Goal: Find specific page/section: Find specific page/section

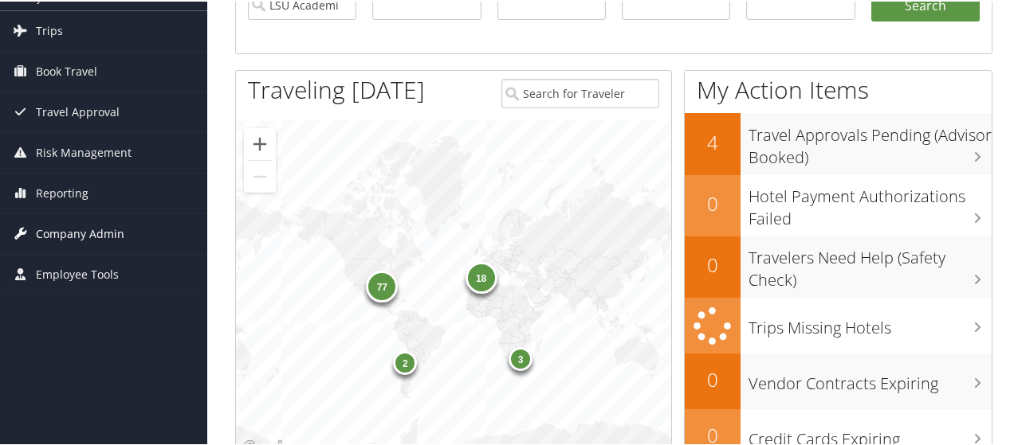
scroll to position [80, 0]
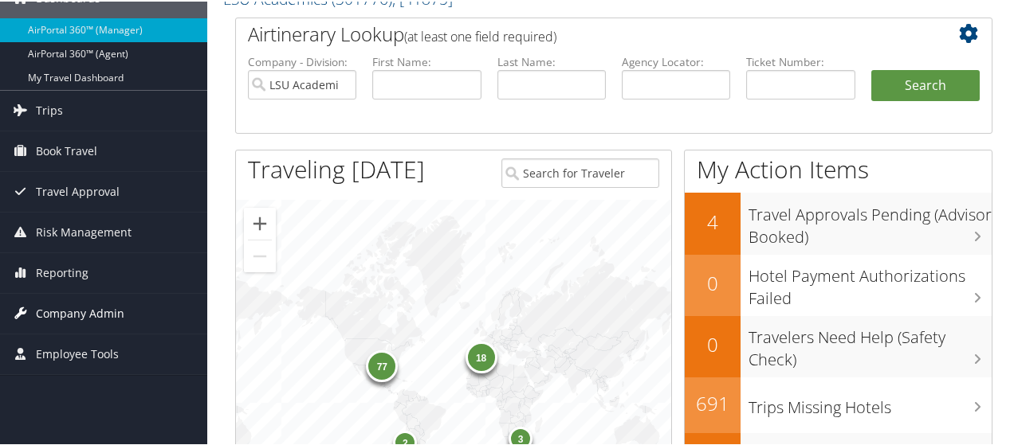
click at [79, 313] on span "Company Admin" at bounding box center [80, 312] width 88 height 40
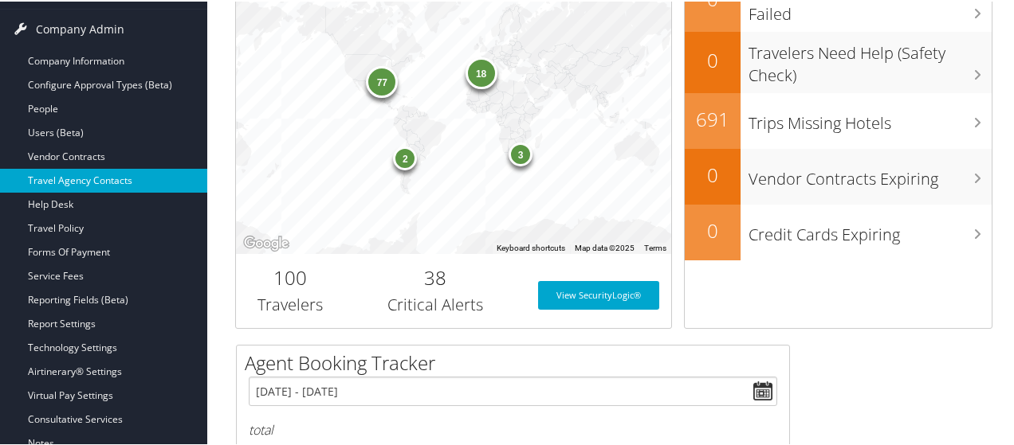
scroll to position [319, 0]
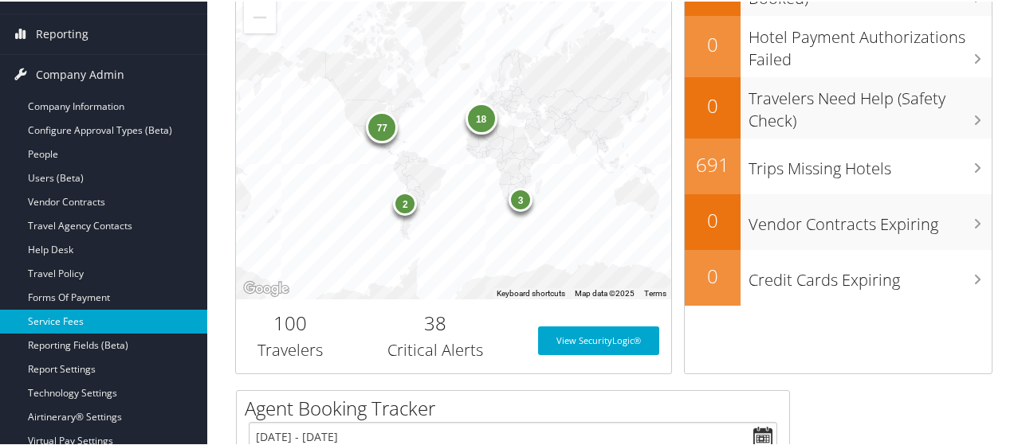
click at [67, 314] on link "Service Fees" at bounding box center [103, 320] width 207 height 24
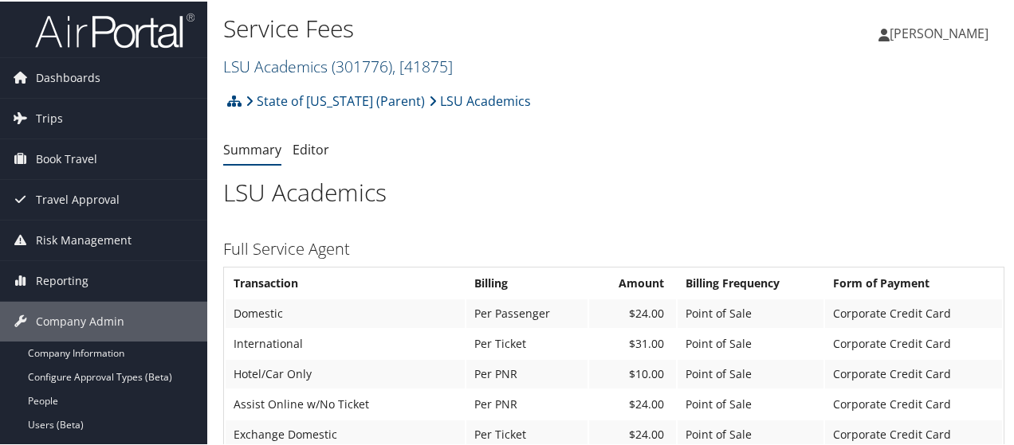
click at [451, 65] on span ", [ 41875 ]" at bounding box center [422, 65] width 61 height 22
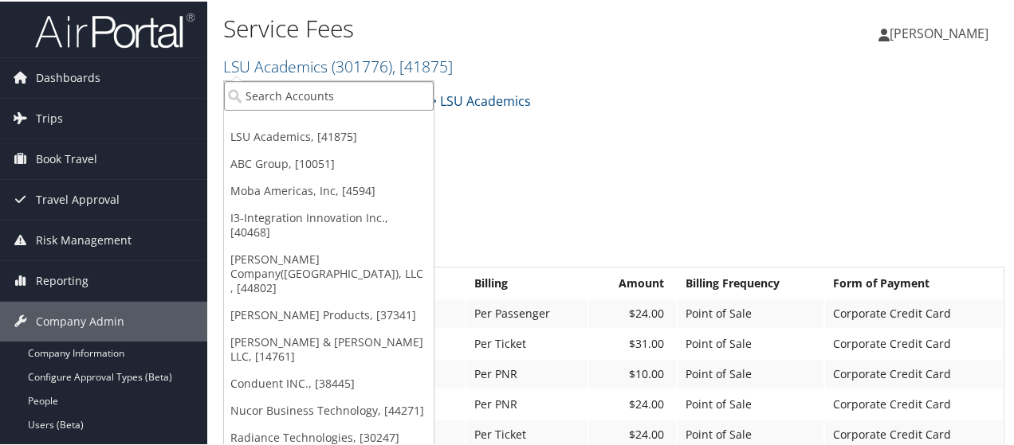
paste input "301715"
type input "301715"
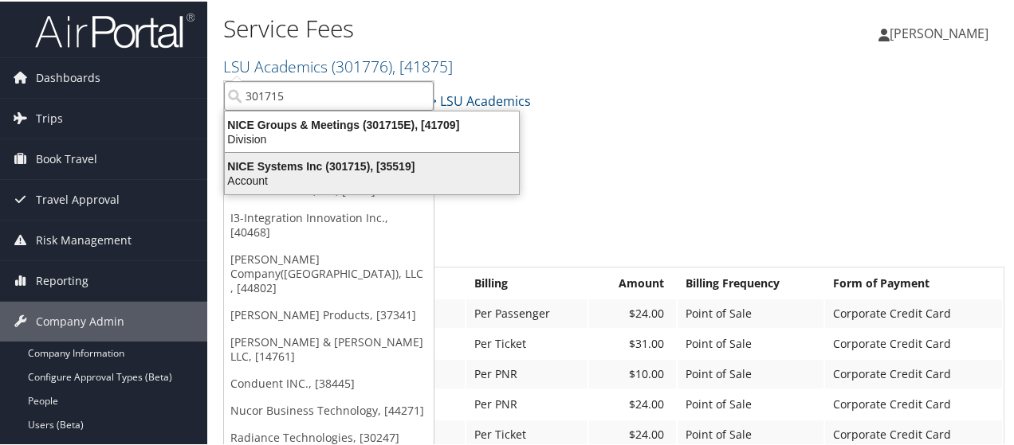
click at [429, 181] on div "Account" at bounding box center [371, 179] width 313 height 14
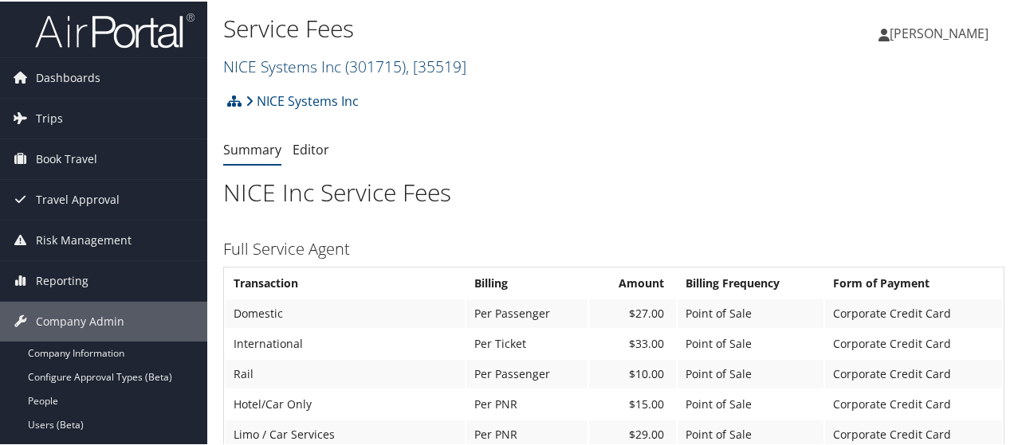
click at [466, 59] on span ", [ 35519 ]" at bounding box center [436, 65] width 61 height 22
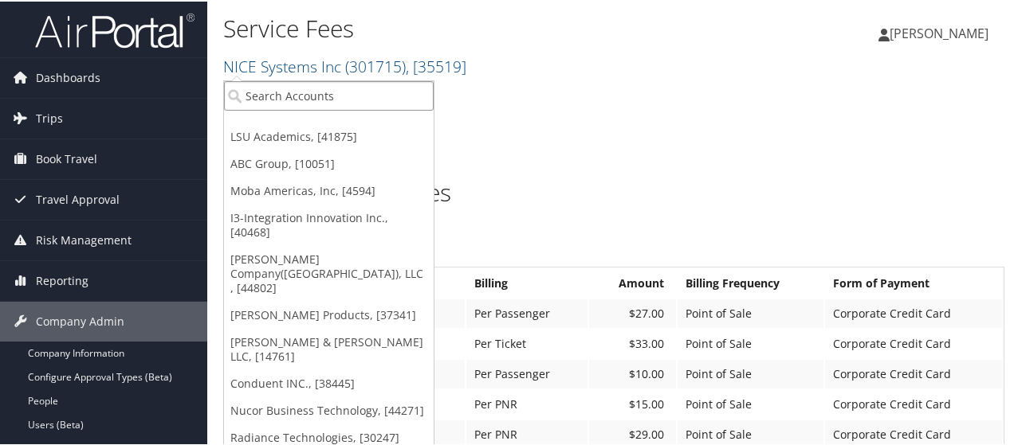
paste input "2205"
type input "2205"
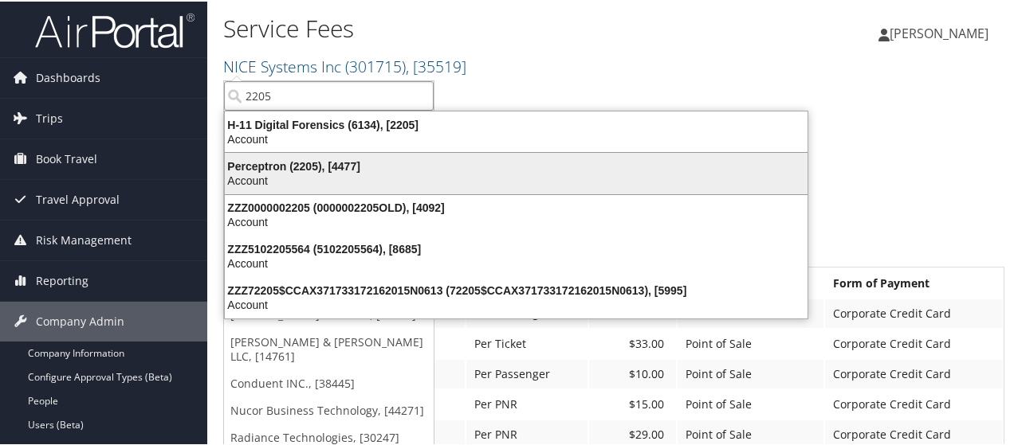
click at [354, 163] on div "Perceptron (2205), [4477]" at bounding box center [516, 165] width 602 height 14
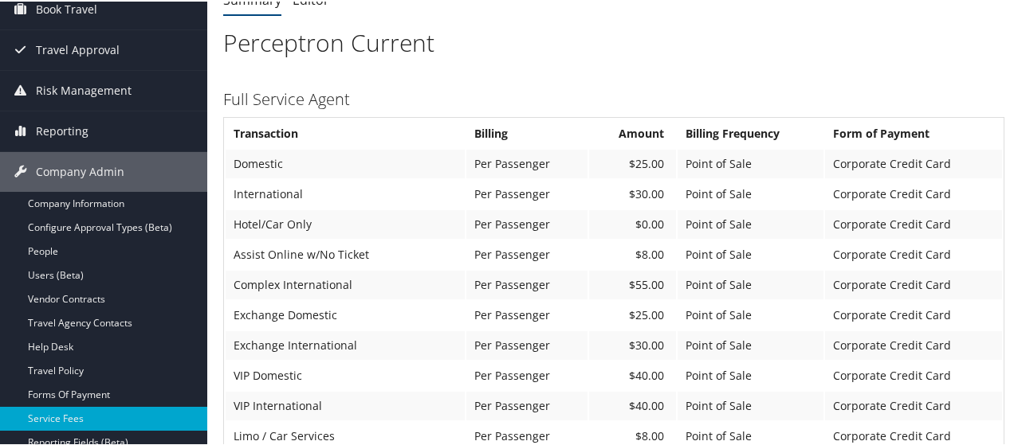
scroll to position [57, 0]
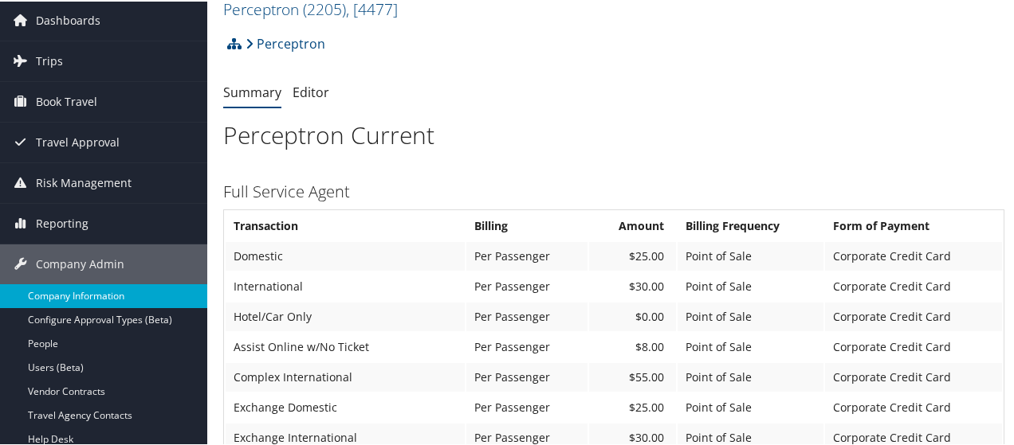
click at [109, 295] on link "Company Information" at bounding box center [103, 295] width 207 height 24
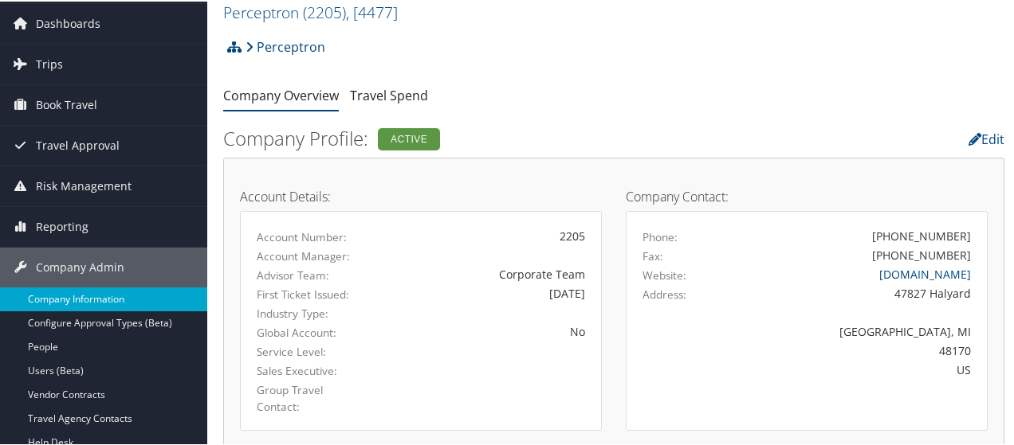
scroll to position [80, 0]
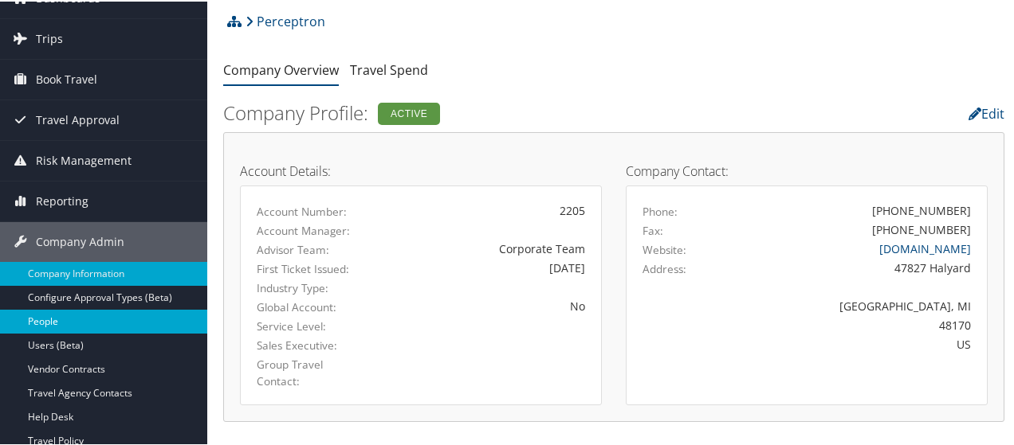
click at [43, 316] on link "People" at bounding box center [103, 320] width 207 height 24
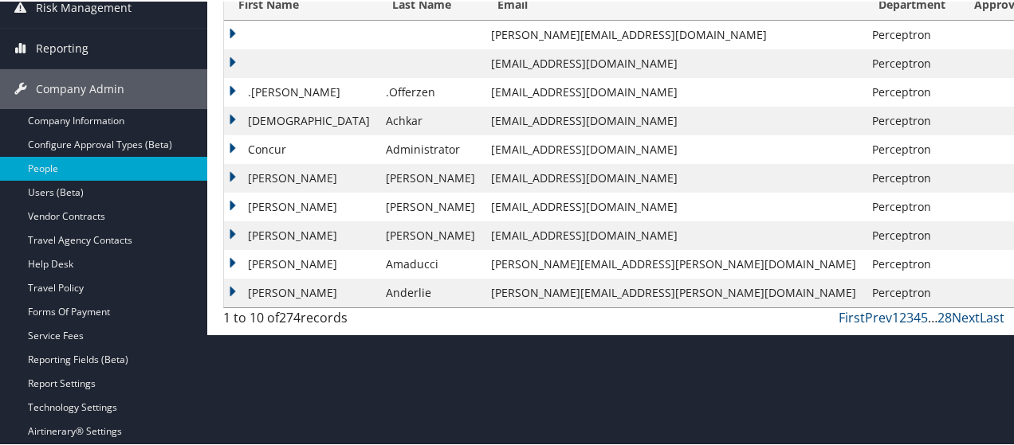
scroll to position [239, 0]
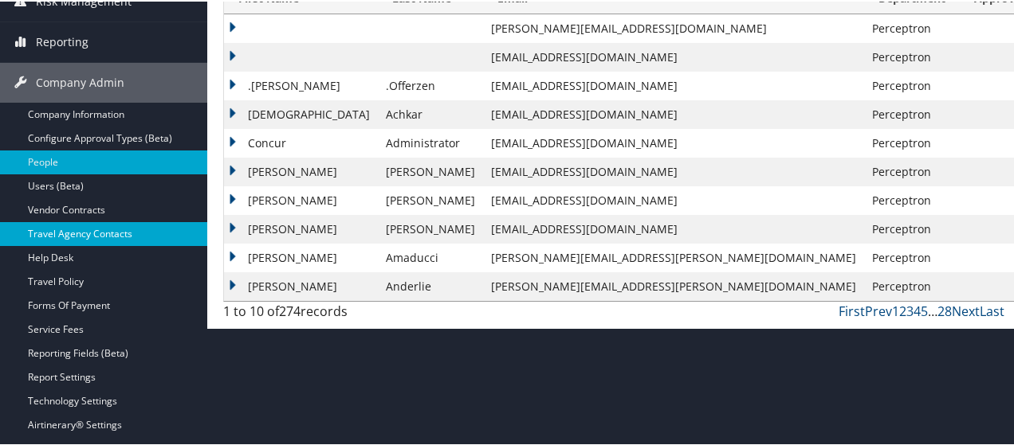
click at [82, 233] on link "Travel Agency Contacts" at bounding box center [103, 233] width 207 height 24
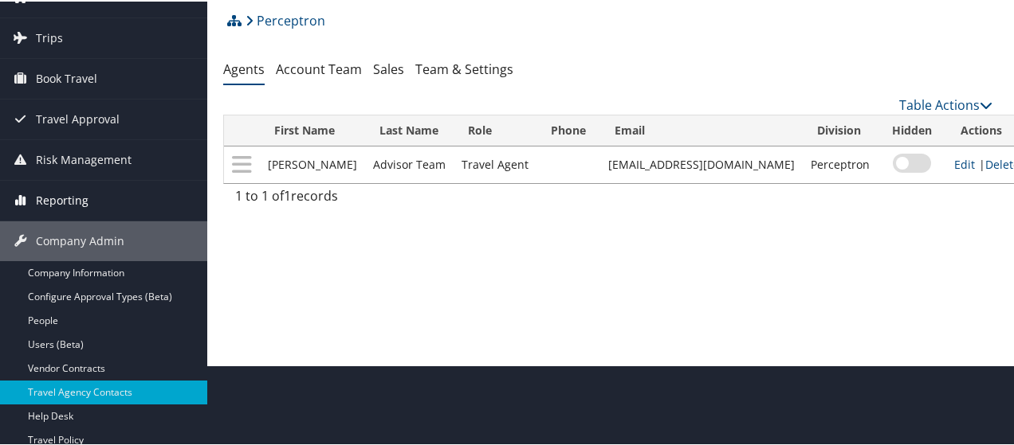
scroll to position [159, 0]
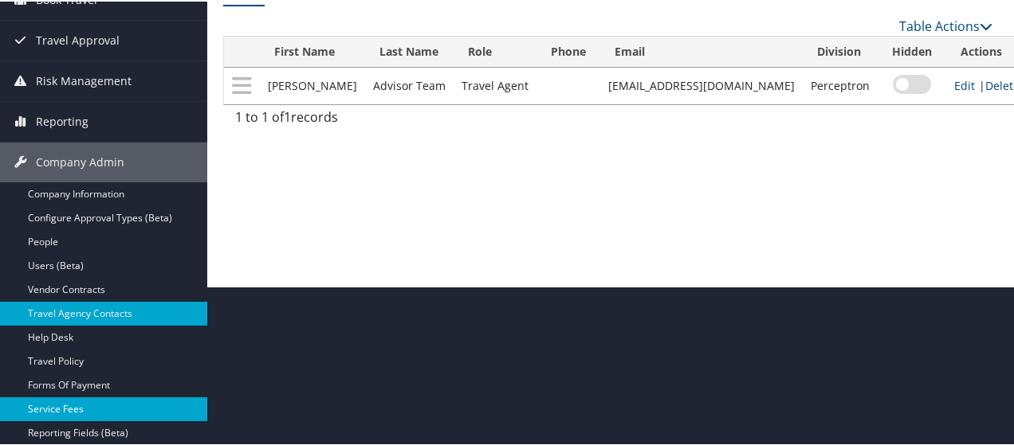
click at [102, 405] on link "Service Fees" at bounding box center [103, 408] width 207 height 24
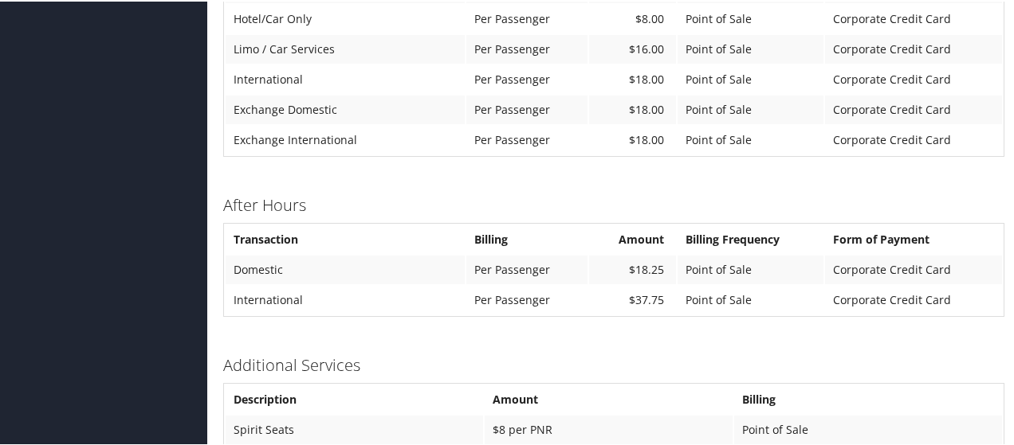
scroll to position [1173, 0]
